Goal: Information Seeking & Learning: Understand process/instructions

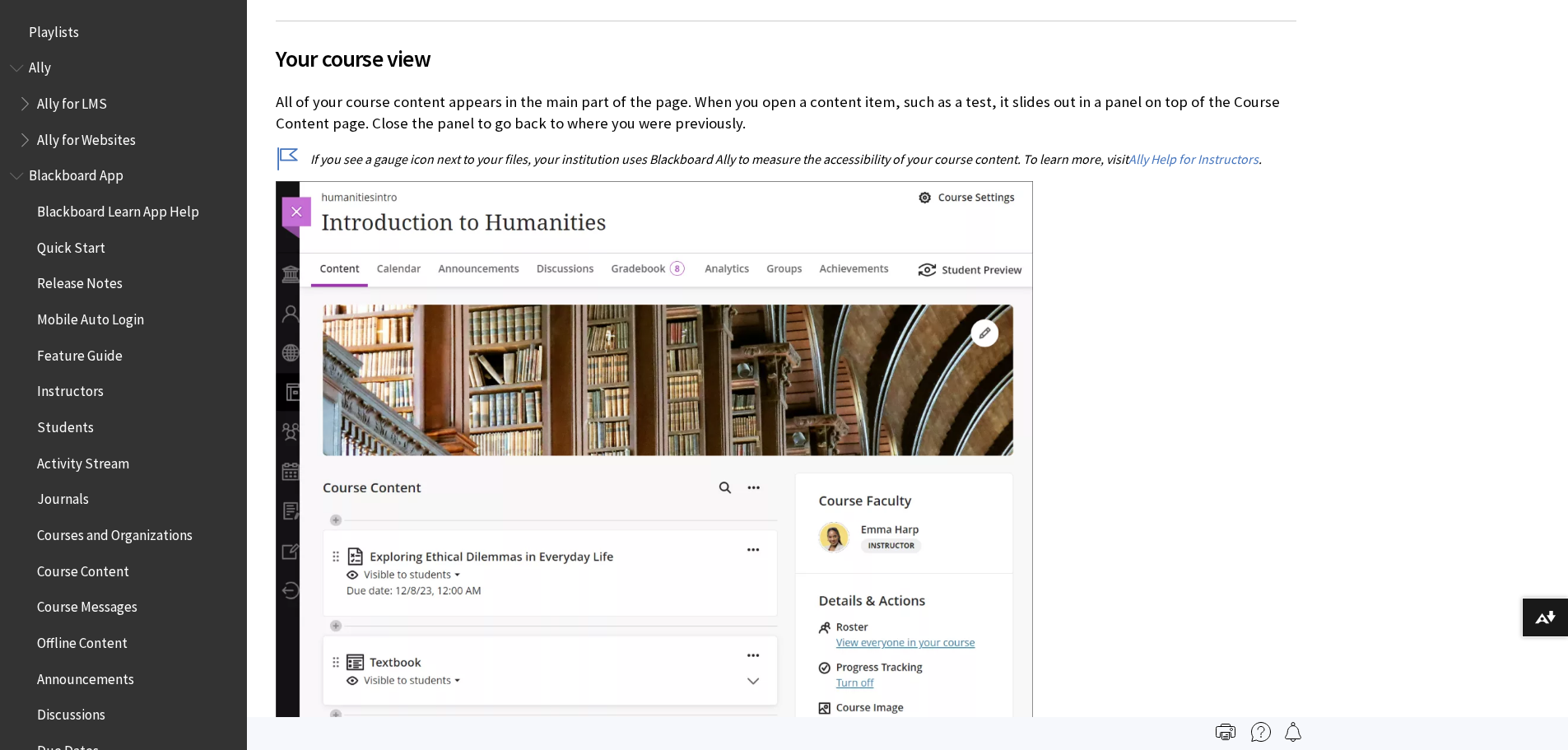
scroll to position [2099, 0]
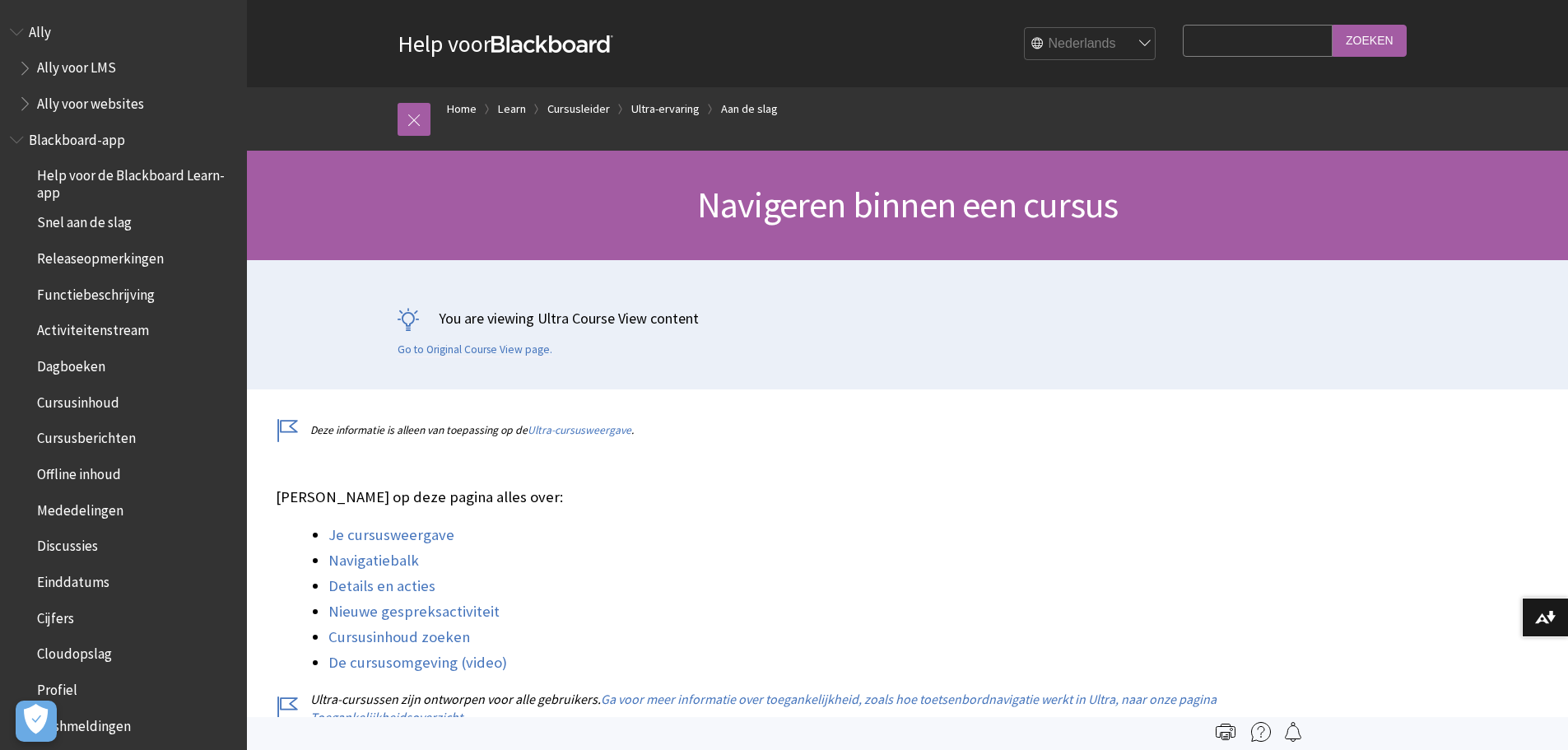
click at [1271, 30] on input "Search Query" at bounding box center [1258, 41] width 150 height 32
type input "c"
type input "inhoud kopiëren"
click at [1389, 40] on input "Zoeken" at bounding box center [1370, 41] width 74 height 32
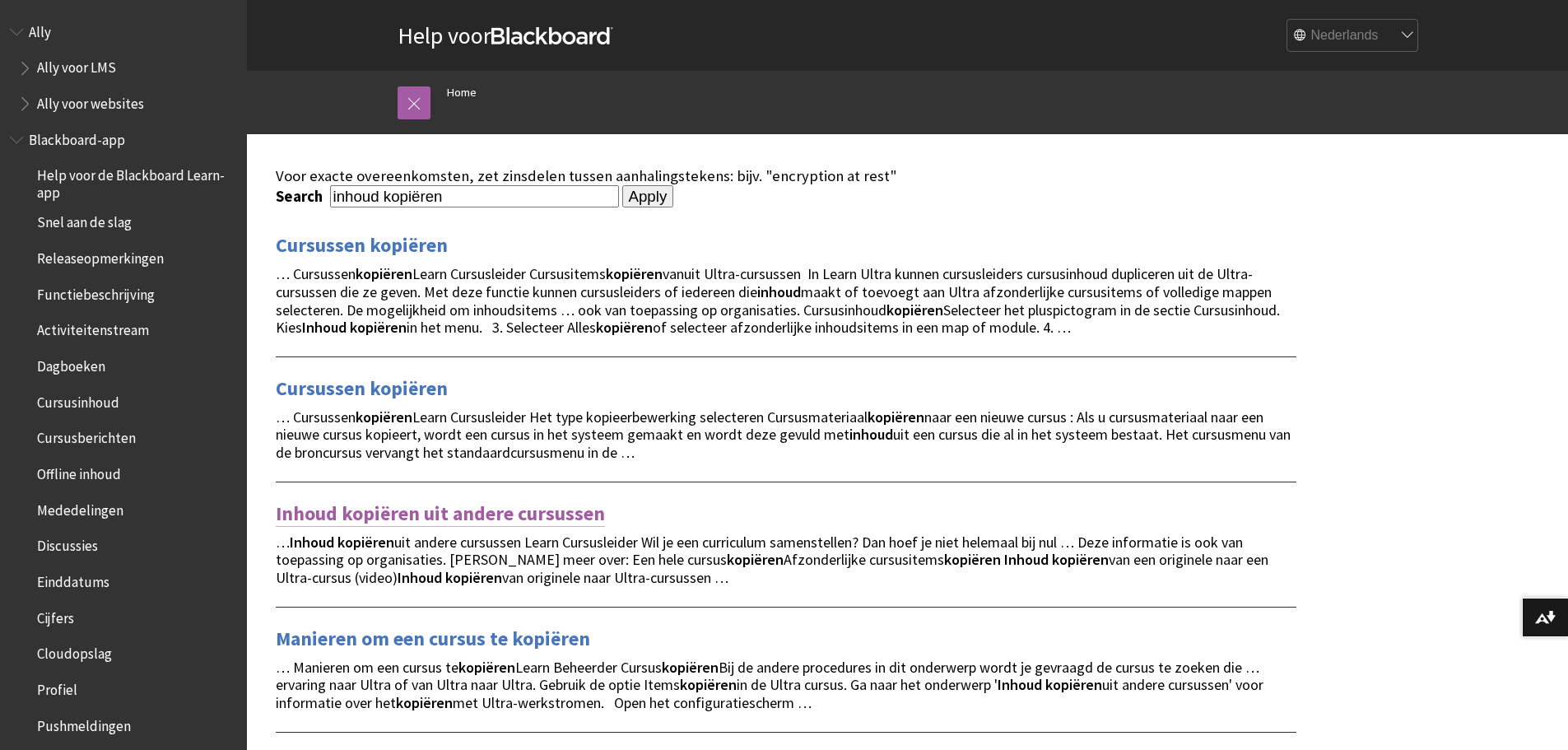
click at [529, 512] on link "Inhoud kopiëren uit andere cursussen" at bounding box center [440, 513] width 329 height 27
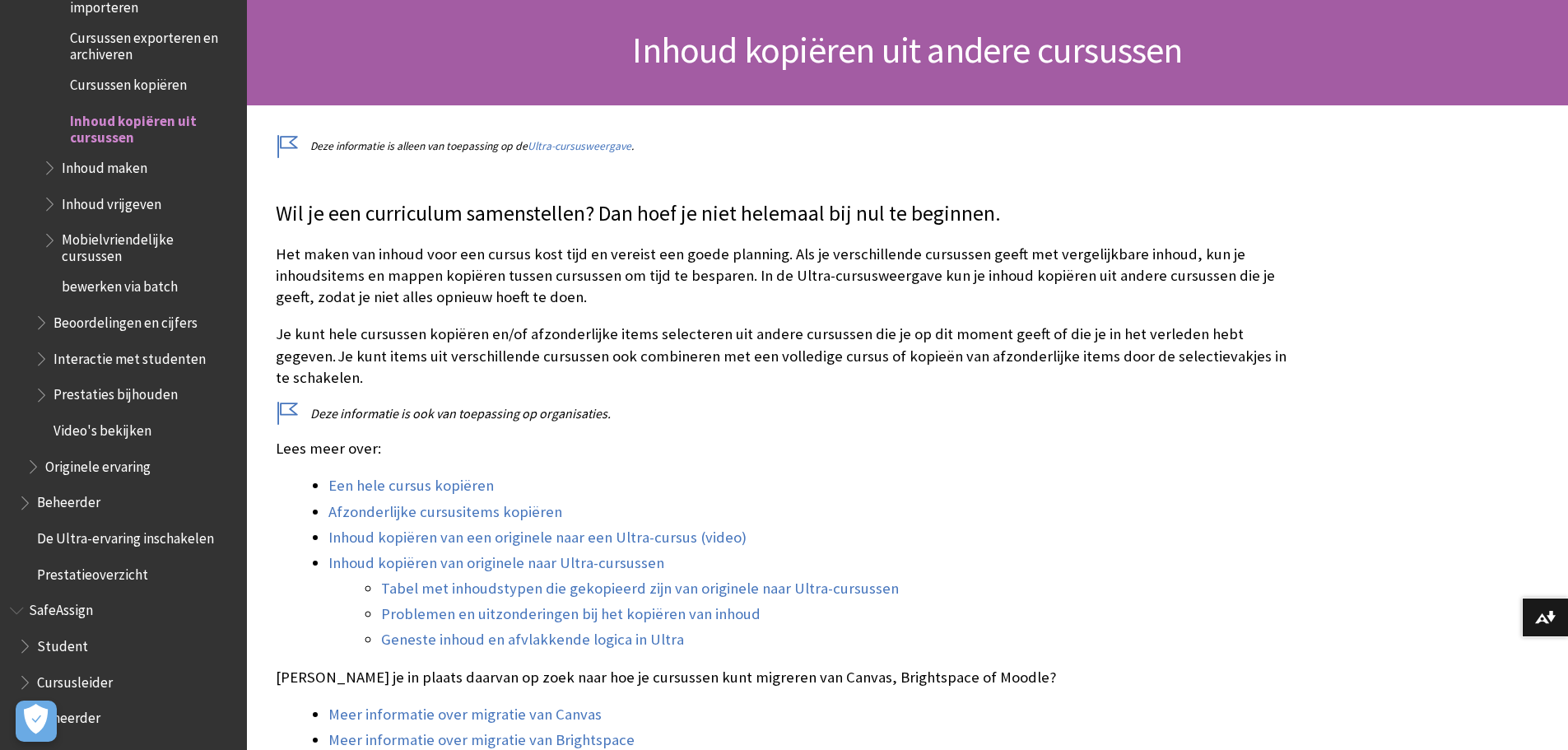
scroll to position [329, 0]
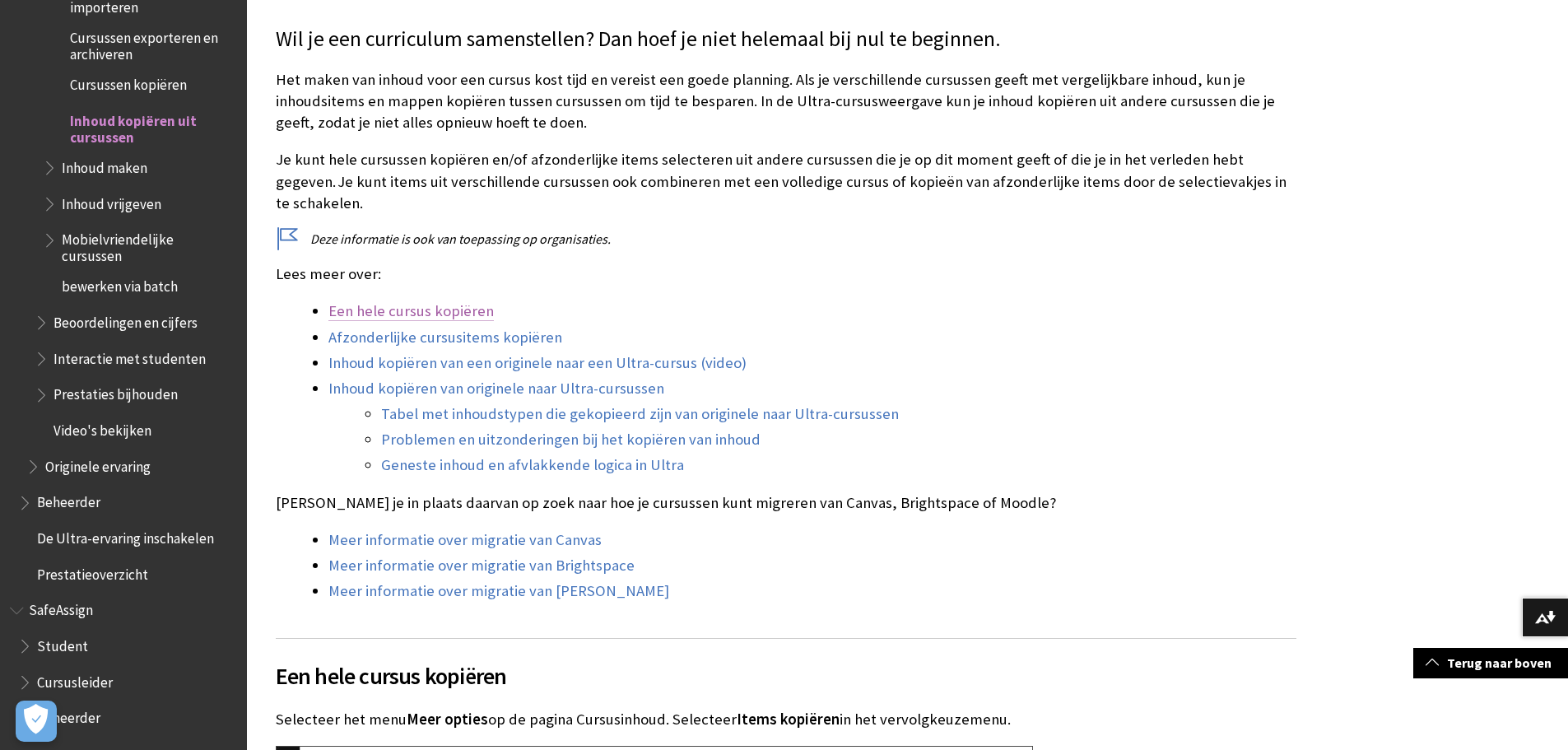
click at [405, 301] on link "Een hele cursus kopiëren" at bounding box center [410, 311] width 166 height 20
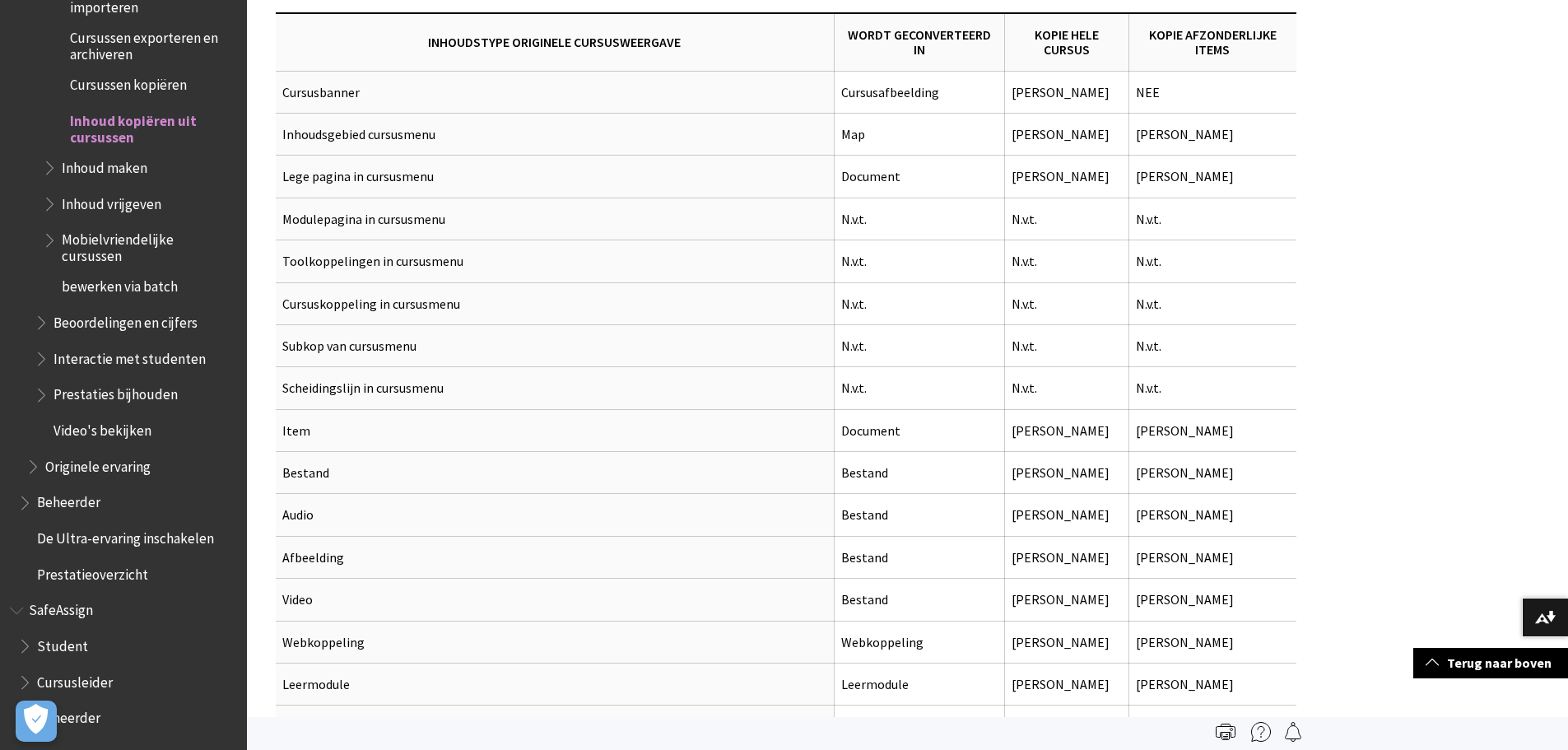
scroll to position [5554, 0]
